Goal: Task Accomplishment & Management: Use online tool/utility

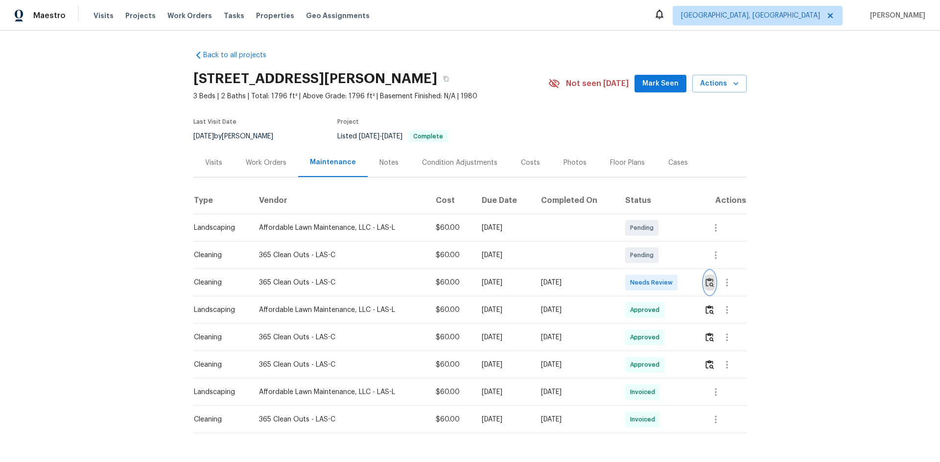
click at [668, 281] on img "button" at bounding box center [709, 282] width 8 height 9
click at [668, 284] on img "button" at bounding box center [709, 282] width 8 height 9
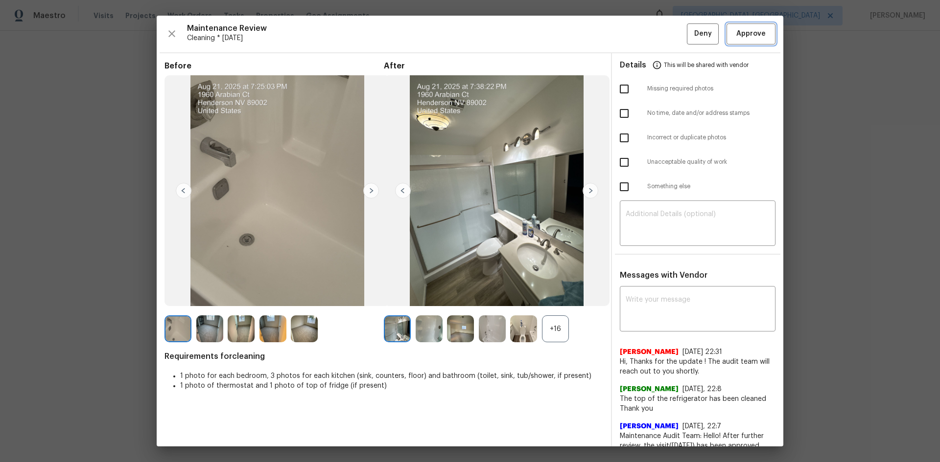
click at [668, 33] on span "Approve" at bounding box center [750, 34] width 29 height 12
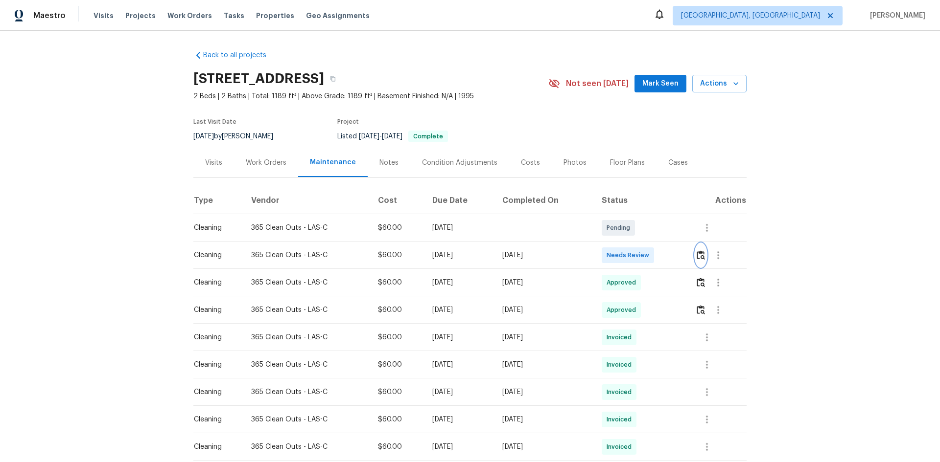
click at [668, 260] on img "button" at bounding box center [700, 255] width 8 height 9
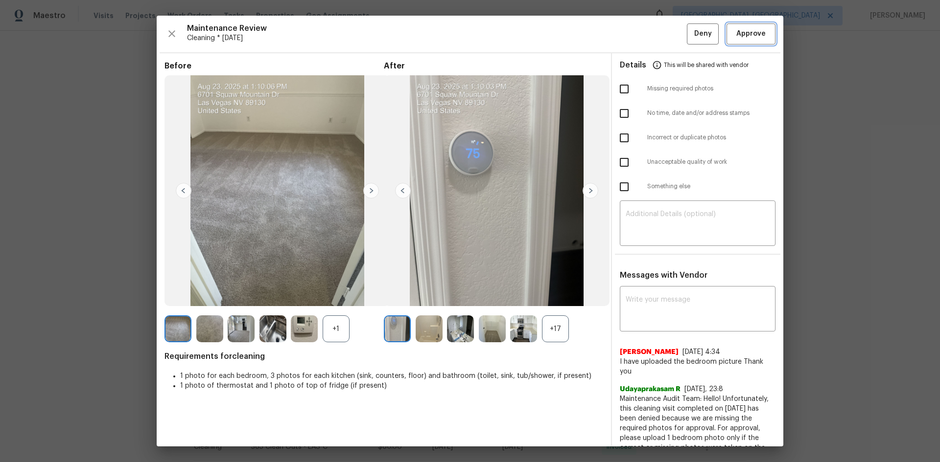
click at [668, 37] on span "Approve" at bounding box center [750, 34] width 29 height 12
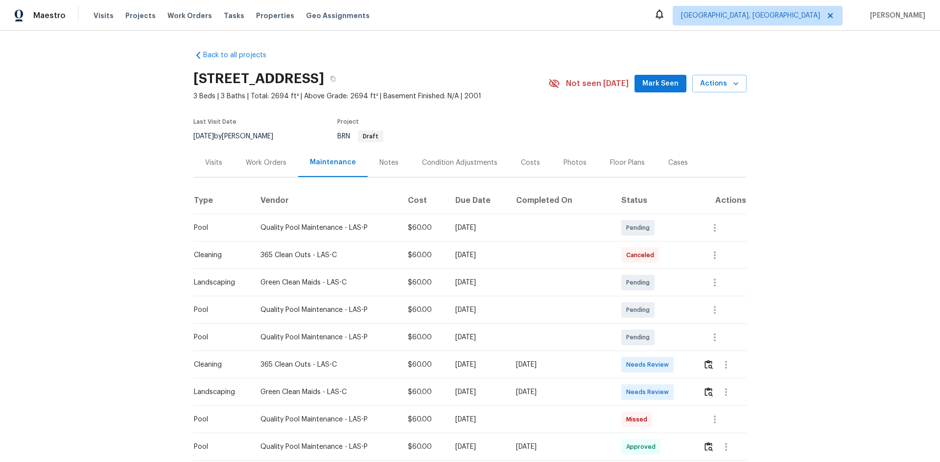
drag, startPoint x: 209, startPoint y: 364, endPoint x: 596, endPoint y: 363, distance: 386.6
click at [596, 309] on tr "Cleaning 365 Clean Outs - LAS-C $60.00 Wed, Aug 20 2025 Mon, Aug 25 2025 Needs …" at bounding box center [469, 364] width 553 height 27
click at [668, 309] on img "button" at bounding box center [708, 364] width 8 height 9
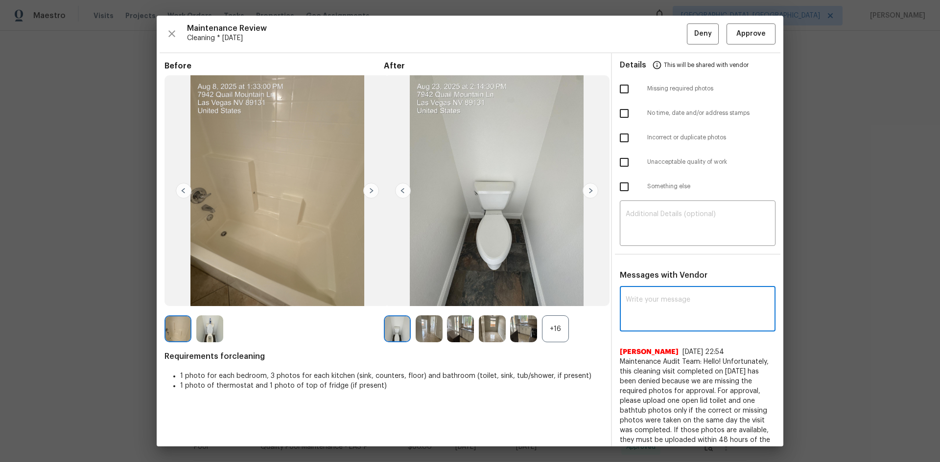
click at [668, 309] on textarea at bounding box center [697, 310] width 144 height 27
paste textarea "Maintenance Audit Team: Hello! Unfortunately, this cleaning visit completed on …"
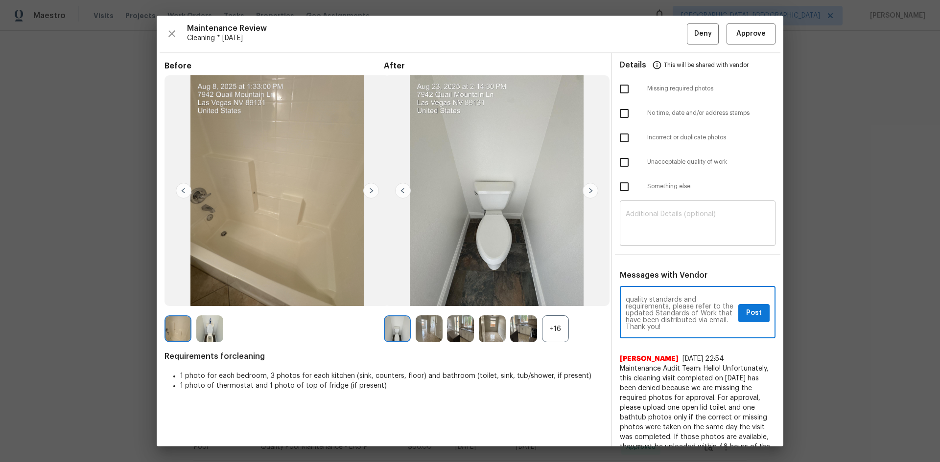
type textarea "Maintenance Audit Team: Hello! Unfortunately, this cleaning visit completed on …"
click at [654, 231] on textarea at bounding box center [697, 224] width 144 height 27
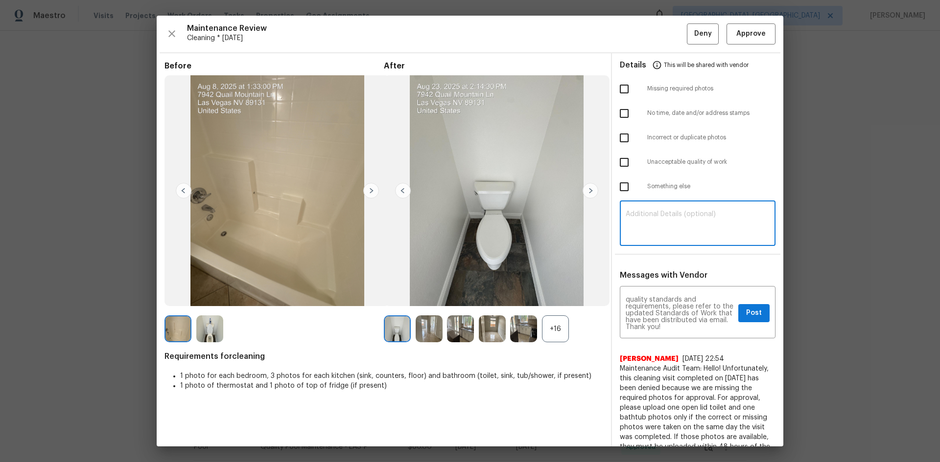
paste textarea "Maintenance Audit Team: Hello! Unfortunately, this cleaning visit completed on …"
type textarea "Maintenance Audit Team: Hello! Unfortunately, this cleaning visit completed on …"
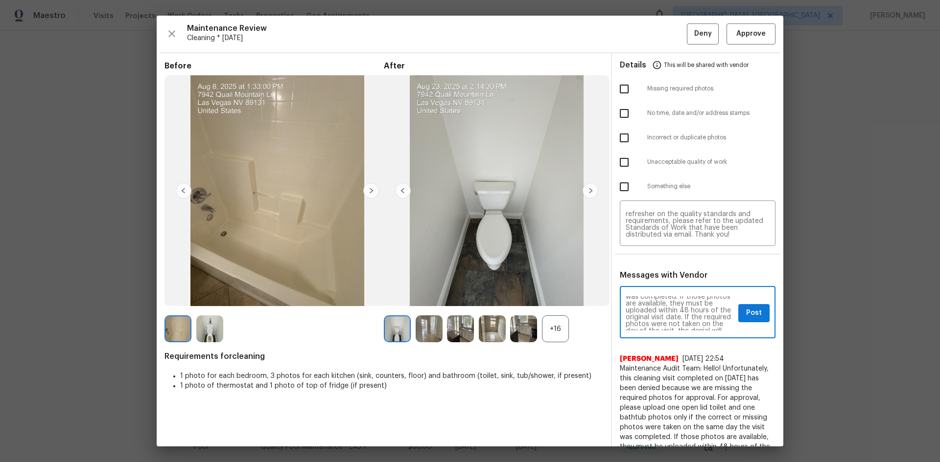
scroll to position [98, 0]
click at [668, 309] on span "Post" at bounding box center [754, 313] width 16 height 12
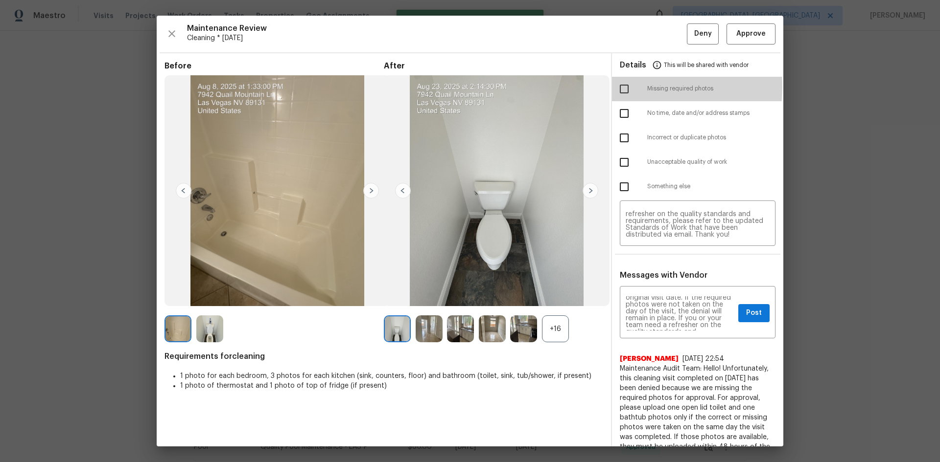
click at [618, 86] on input "checkbox" at bounding box center [624, 89] width 21 height 21
checkbox input "true"
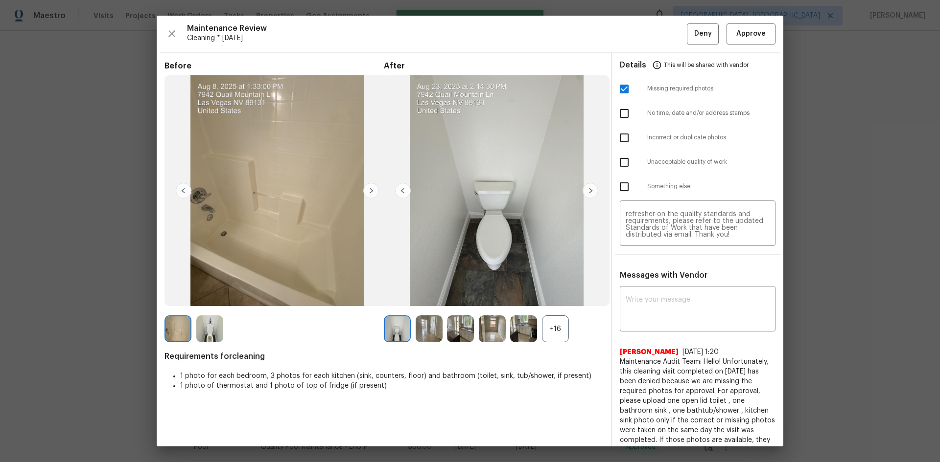
scroll to position [0, 0]
click at [668, 37] on button "Deny" at bounding box center [703, 33] width 32 height 21
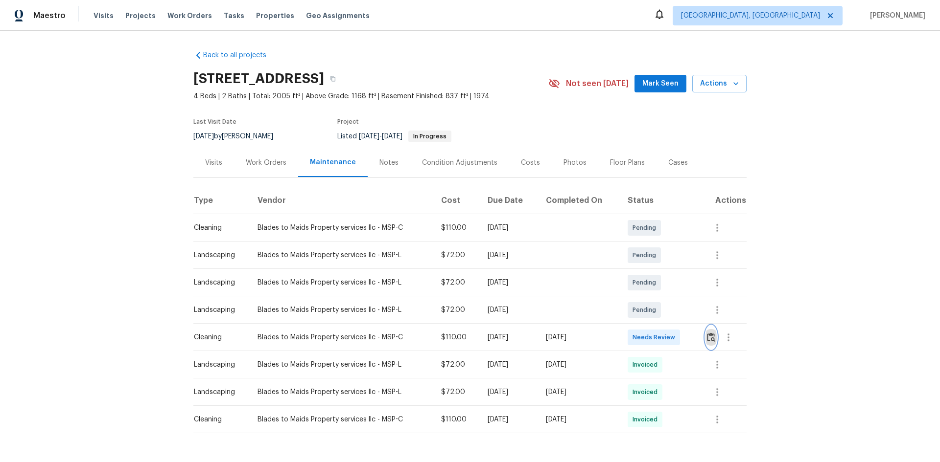
click at [668, 309] on img "button" at bounding box center [711, 337] width 8 height 9
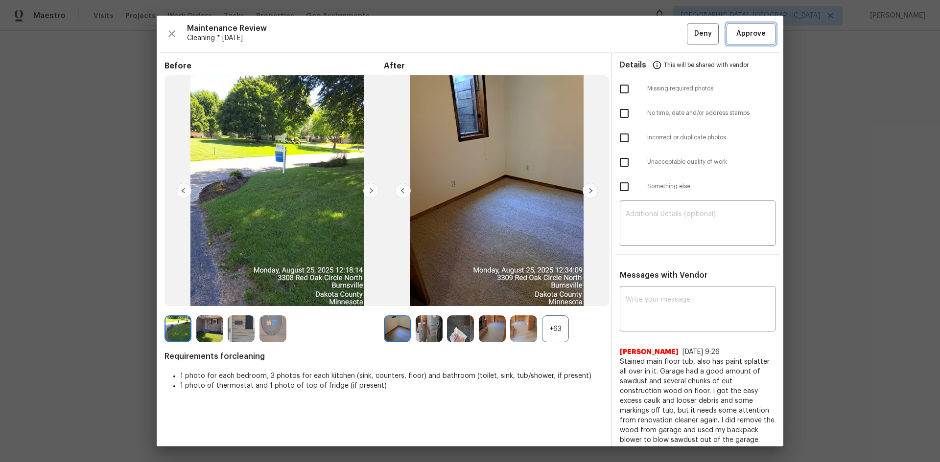
click at [668, 31] on span "Approve" at bounding box center [750, 34] width 29 height 12
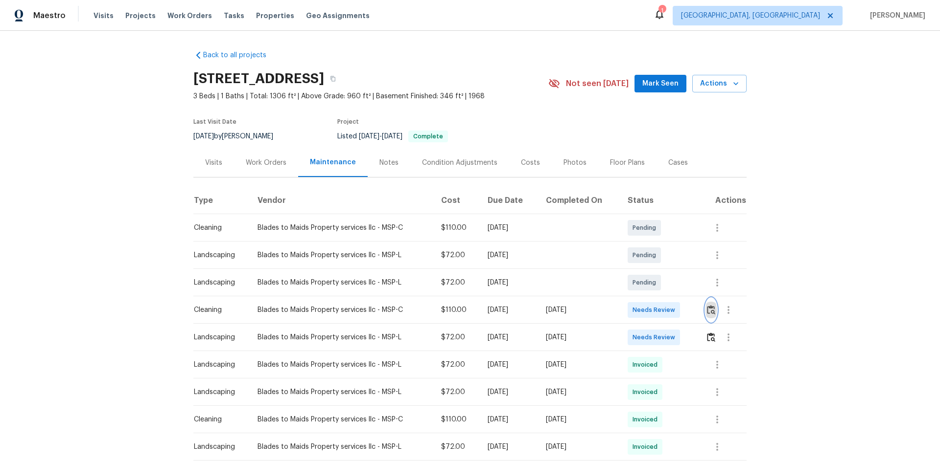
click at [668, 309] on img "button" at bounding box center [711, 309] width 8 height 9
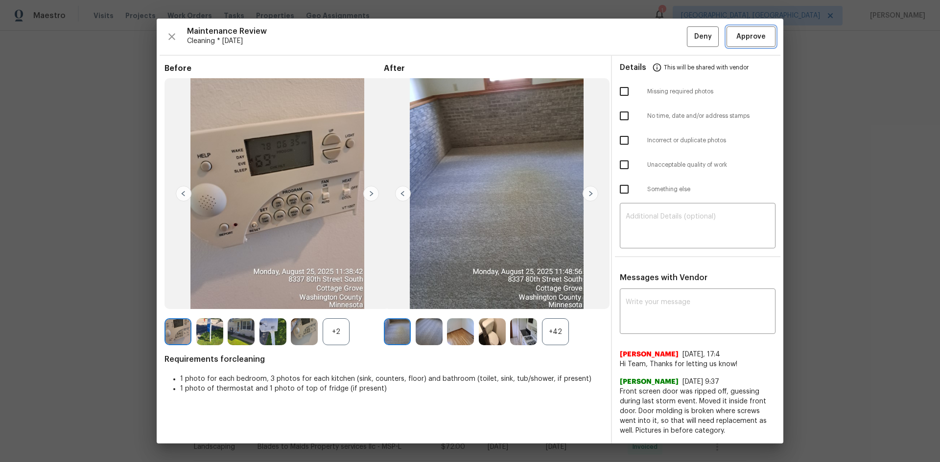
click at [668, 38] on span "Approve" at bounding box center [750, 37] width 29 height 12
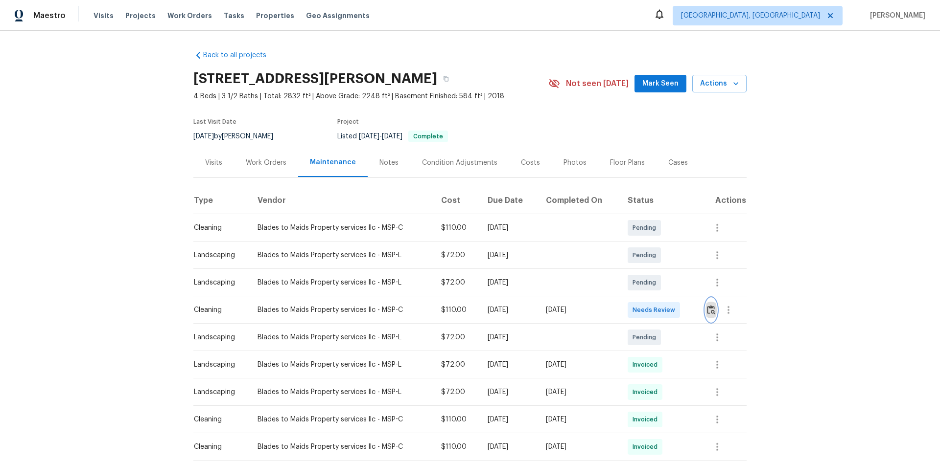
click at [668, 308] on button "button" at bounding box center [710, 310] width 11 height 23
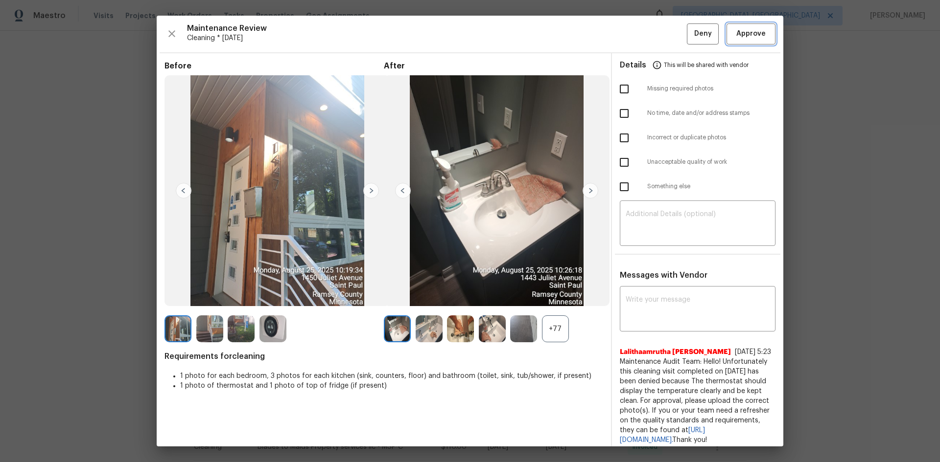
click at [668, 37] on span "Approve" at bounding box center [750, 34] width 33 height 12
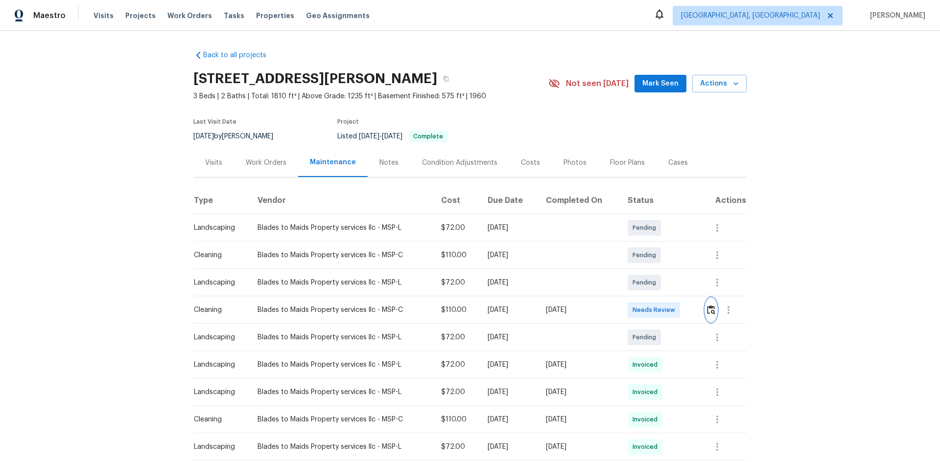
click at [668, 309] on img "button" at bounding box center [711, 309] width 8 height 9
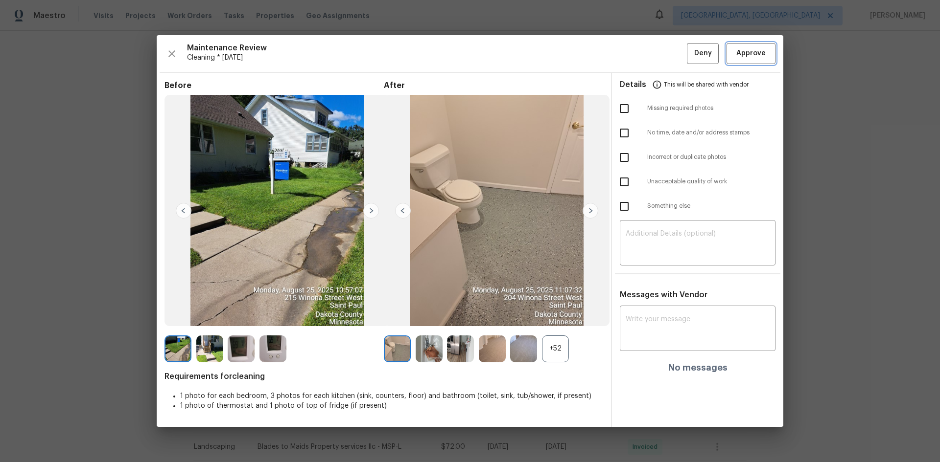
click at [668, 60] on button "Approve" at bounding box center [750, 53] width 49 height 21
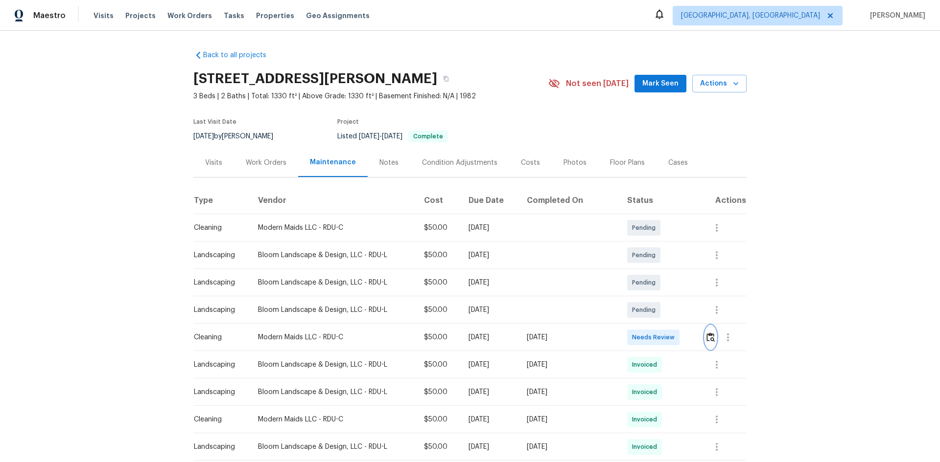
click at [668, 309] on img "button" at bounding box center [710, 337] width 8 height 9
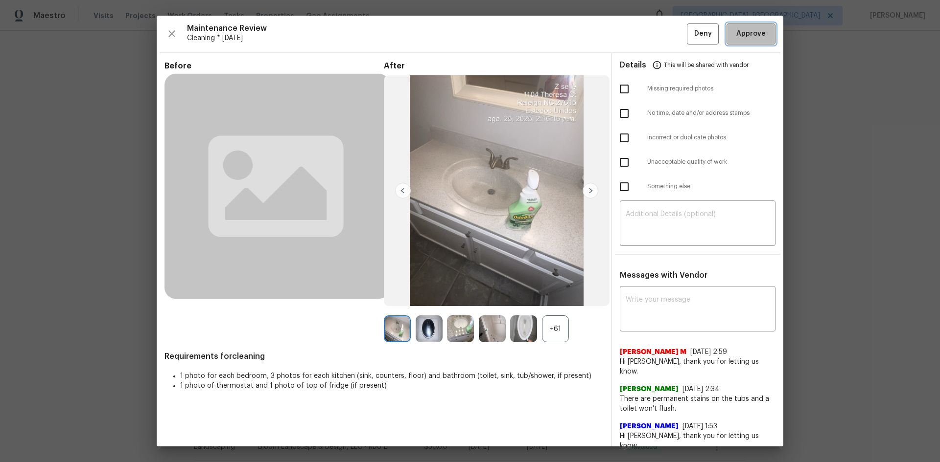
click at [668, 44] on button "Approve" at bounding box center [750, 33] width 49 height 21
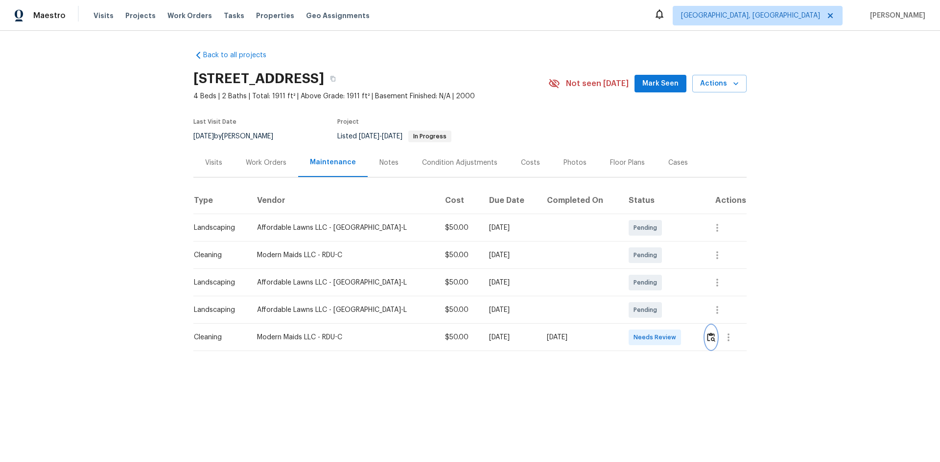
click at [668, 309] on img "button" at bounding box center [711, 337] width 8 height 9
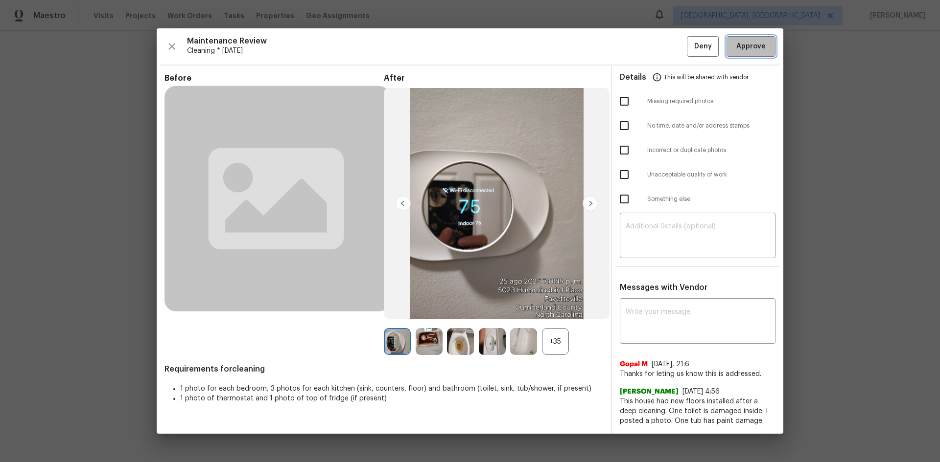
click at [668, 56] on button "Approve" at bounding box center [750, 46] width 49 height 21
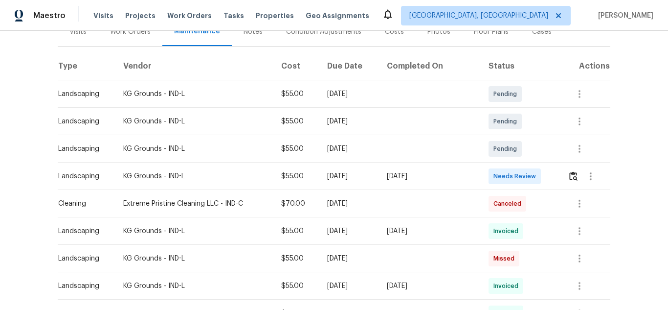
scroll to position [147, 0]
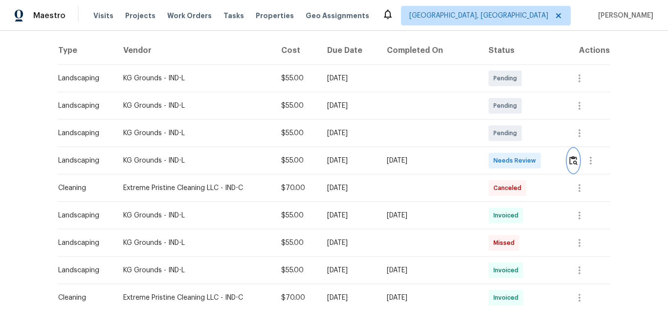
click at [570, 158] on img "button" at bounding box center [574, 160] width 8 height 9
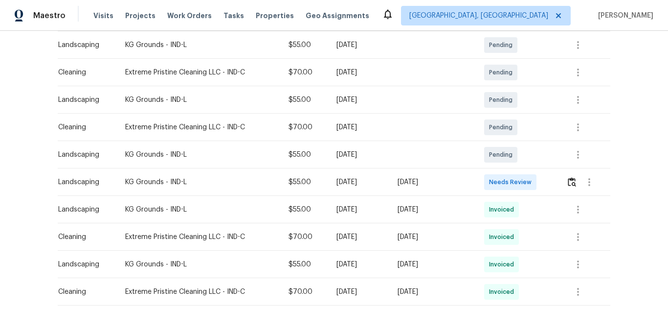
scroll to position [196, 0]
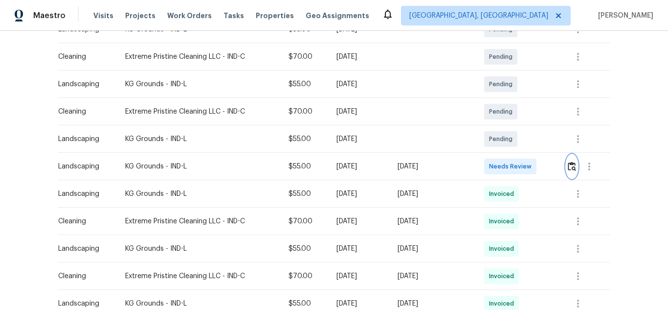
click at [572, 161] on button "button" at bounding box center [572, 166] width 11 height 23
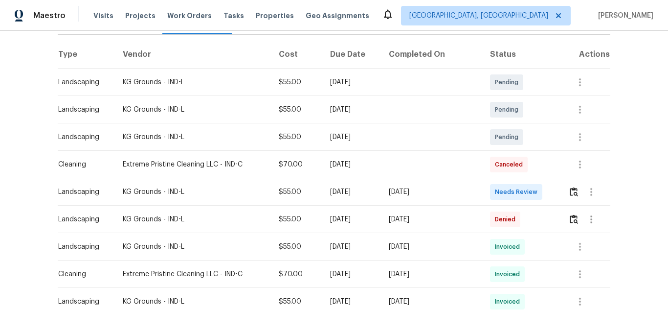
scroll to position [147, 0]
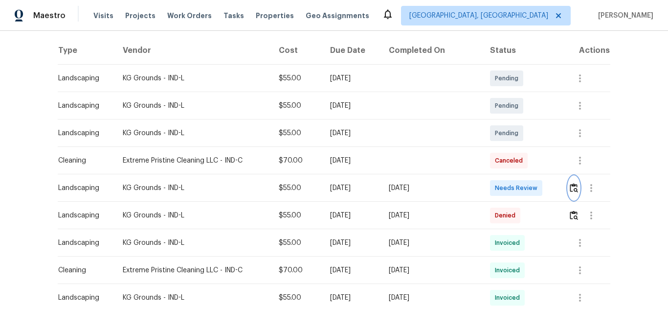
click at [572, 183] on button "button" at bounding box center [574, 187] width 11 height 23
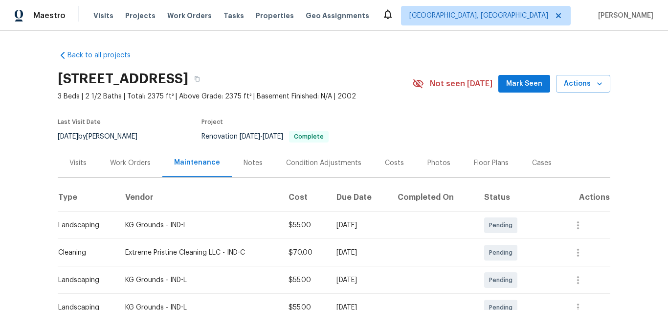
scroll to position [147, 0]
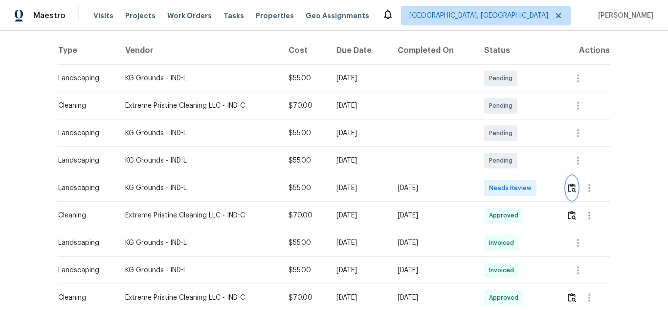
click at [567, 188] on button "button" at bounding box center [572, 187] width 11 height 23
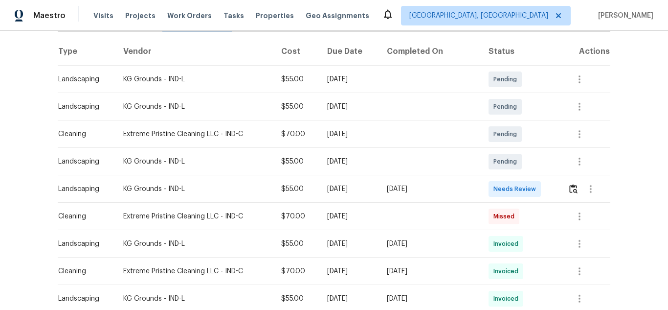
scroll to position [147, 0]
click at [568, 190] on button "button" at bounding box center [573, 187] width 11 height 23
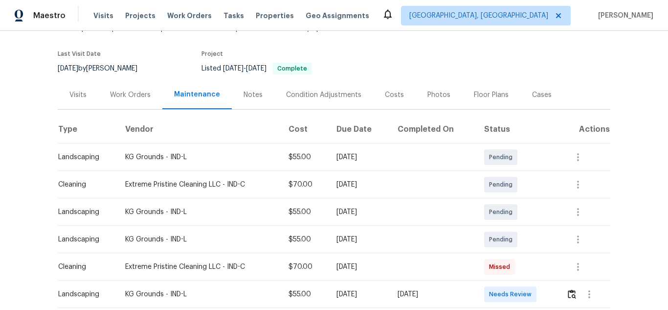
scroll to position [147, 0]
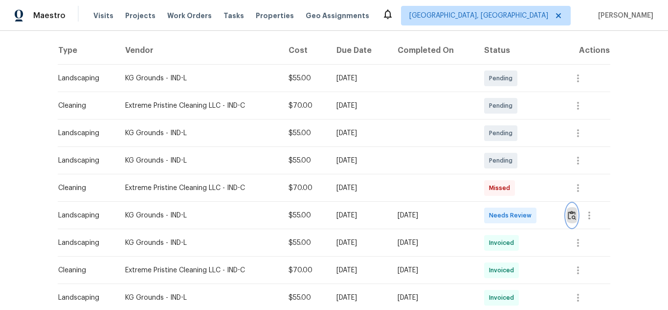
click at [571, 216] on img "button" at bounding box center [572, 214] width 8 height 9
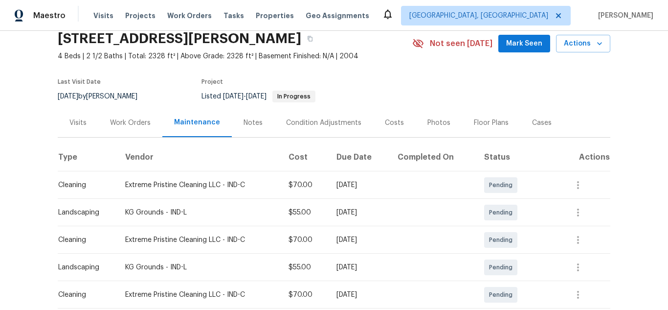
scroll to position [147, 0]
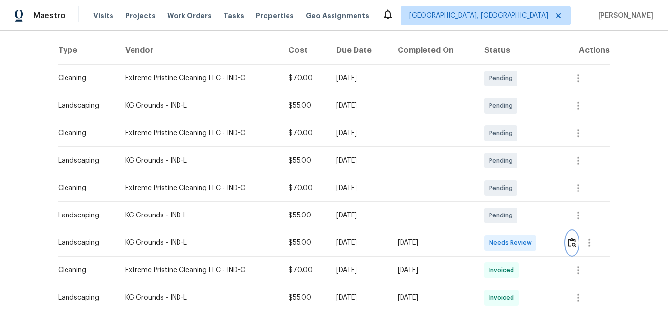
click at [568, 244] on img "button" at bounding box center [572, 242] width 8 height 9
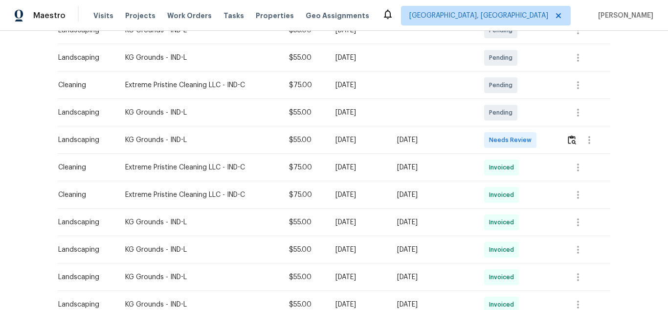
scroll to position [196, 0]
click at [575, 142] on img "button" at bounding box center [572, 138] width 8 height 9
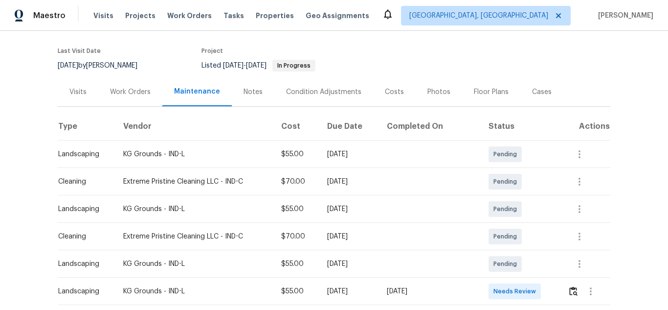
scroll to position [196, 0]
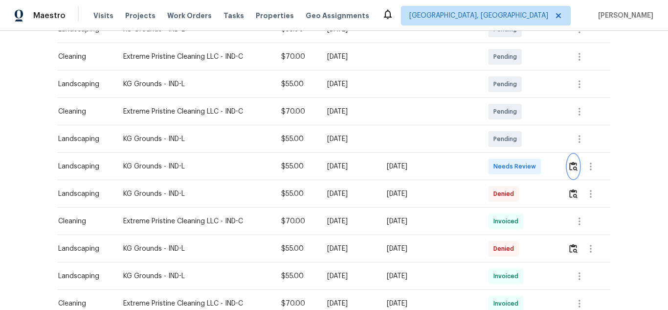
click at [570, 173] on button "button" at bounding box center [573, 166] width 11 height 23
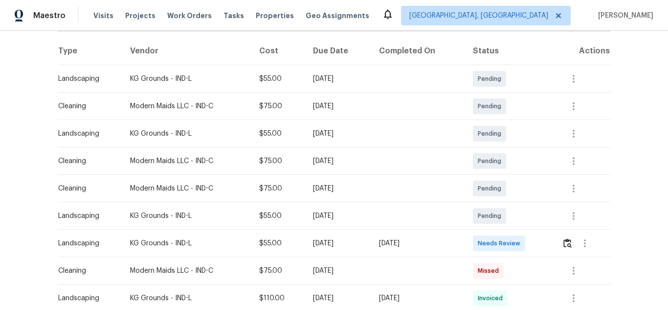
scroll to position [147, 0]
click at [570, 238] on img "button" at bounding box center [568, 242] width 8 height 9
